Goal: Information Seeking & Learning: Check status

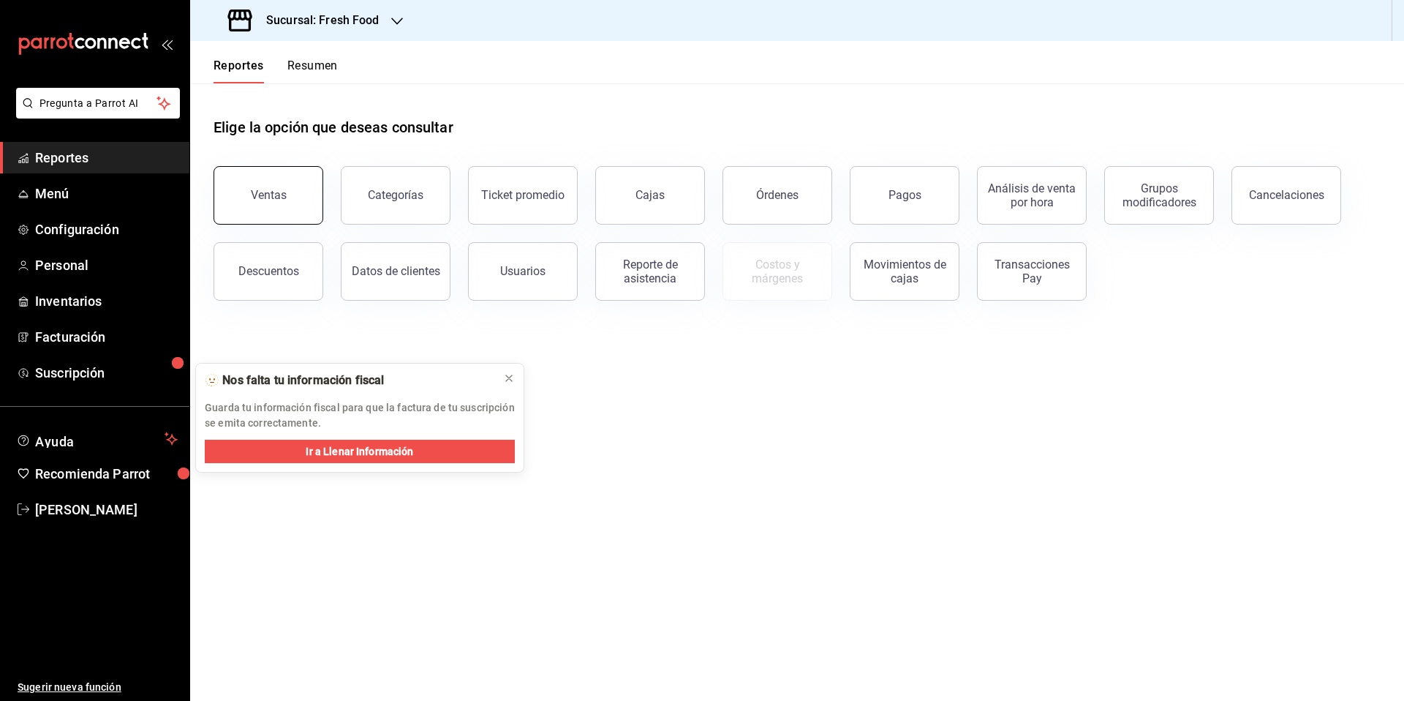
click at [276, 200] on div "Ventas" at bounding box center [269, 195] width 36 height 14
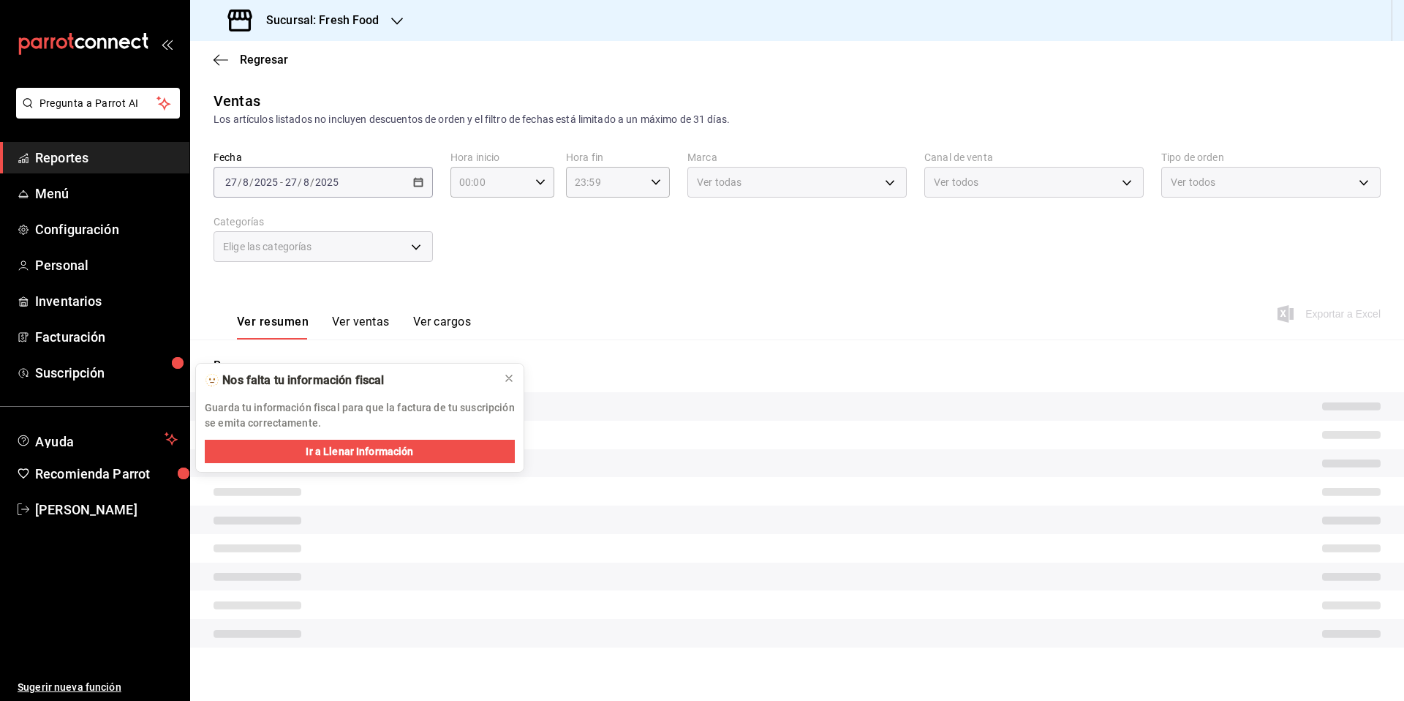
click at [528, 97] on div "Ventas Los artículos listados no incluyen descuentos de orden y el filtro de fe…" at bounding box center [797, 108] width 1167 height 37
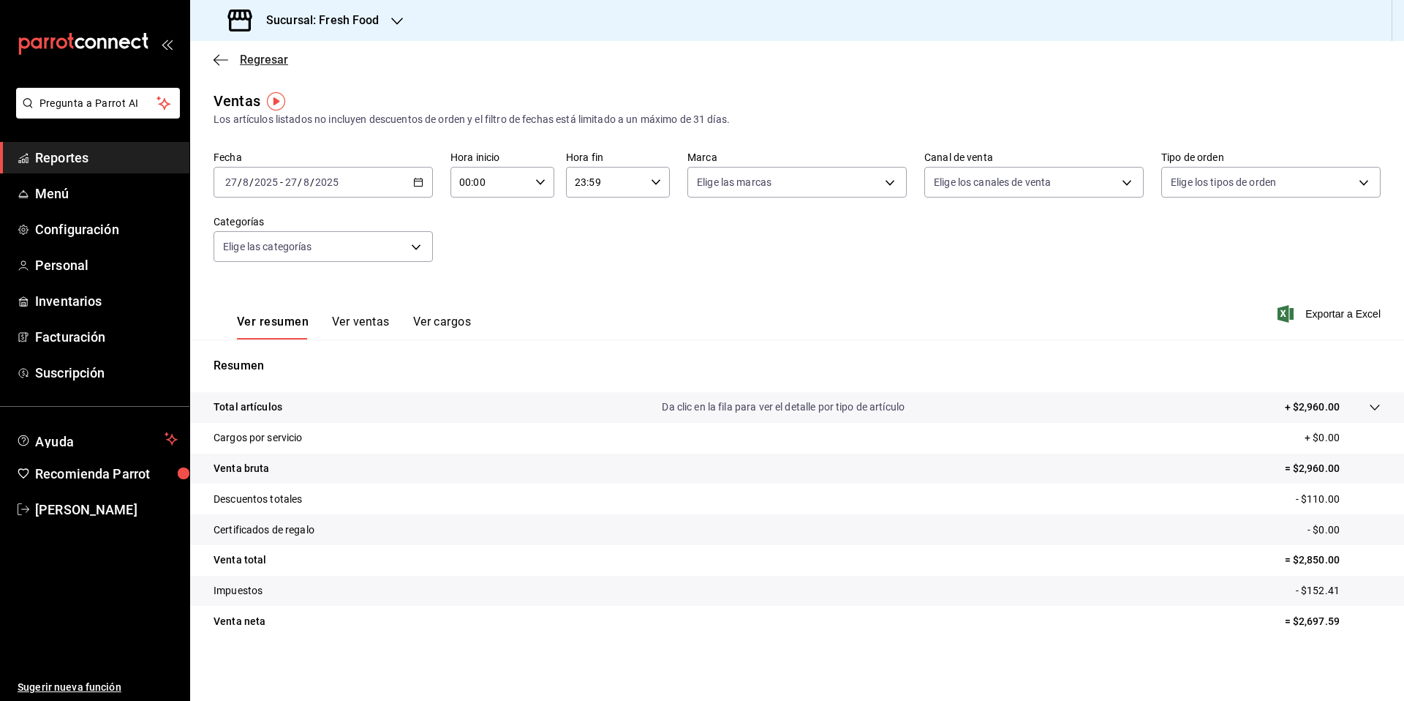
click at [228, 61] on span "Regresar" at bounding box center [251, 60] width 75 height 14
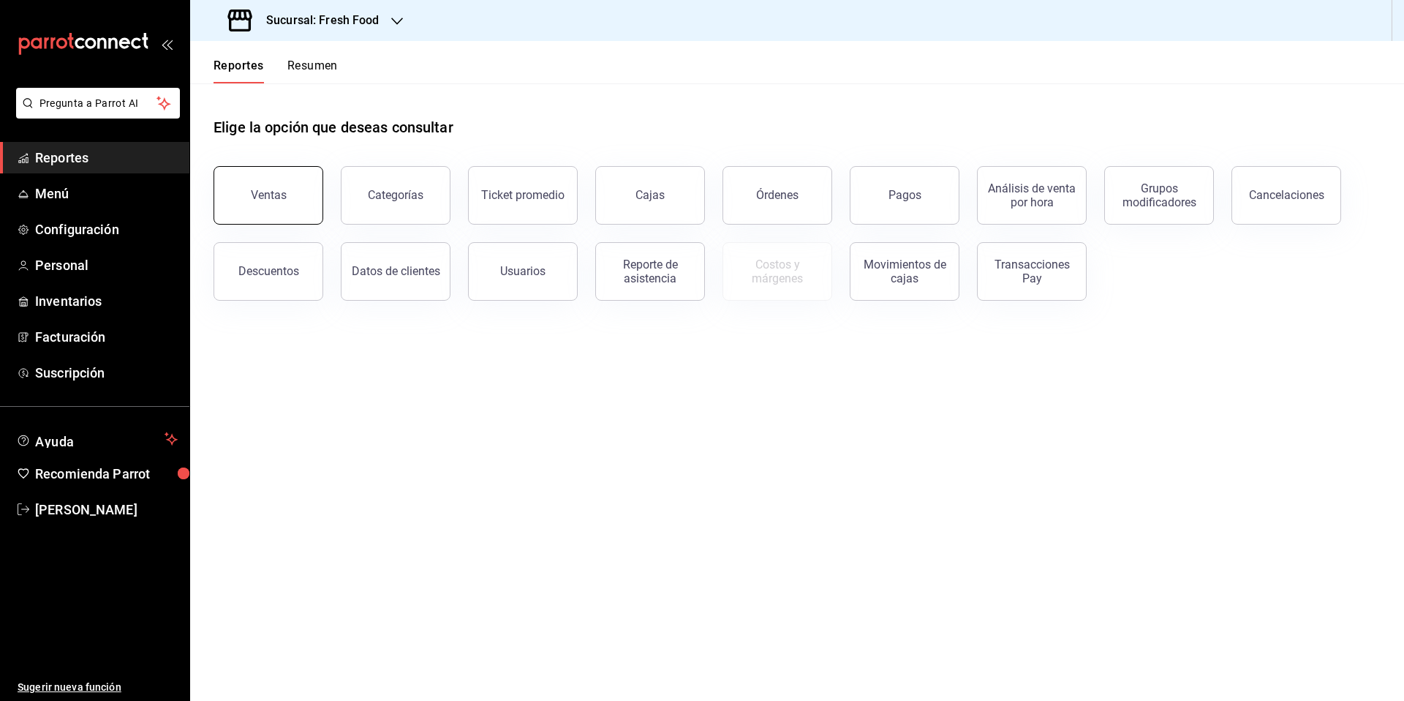
click at [242, 208] on button "Ventas" at bounding box center [269, 195] width 110 height 59
